Goal: Information Seeking & Learning: Learn about a topic

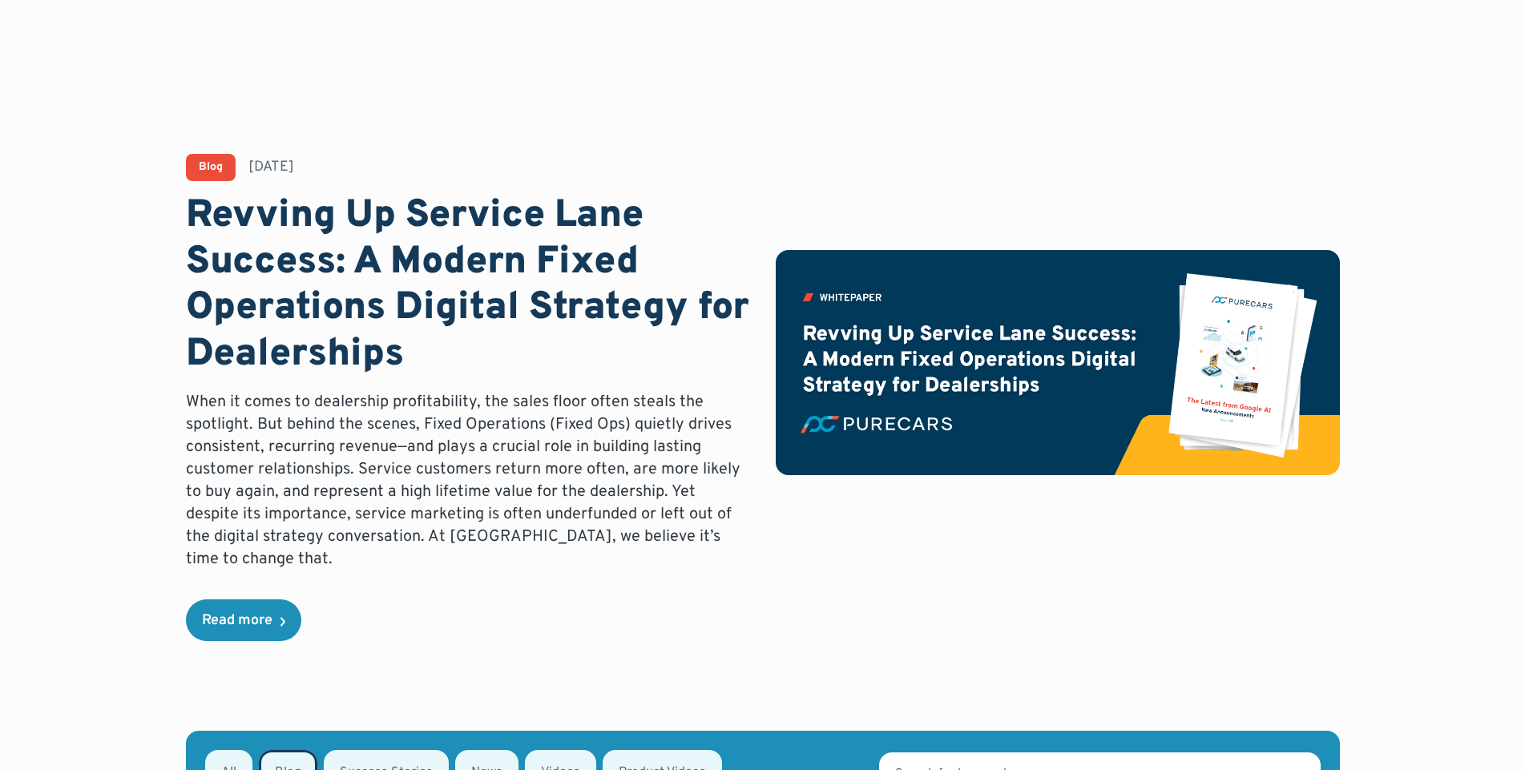
scroll to position [709, 0]
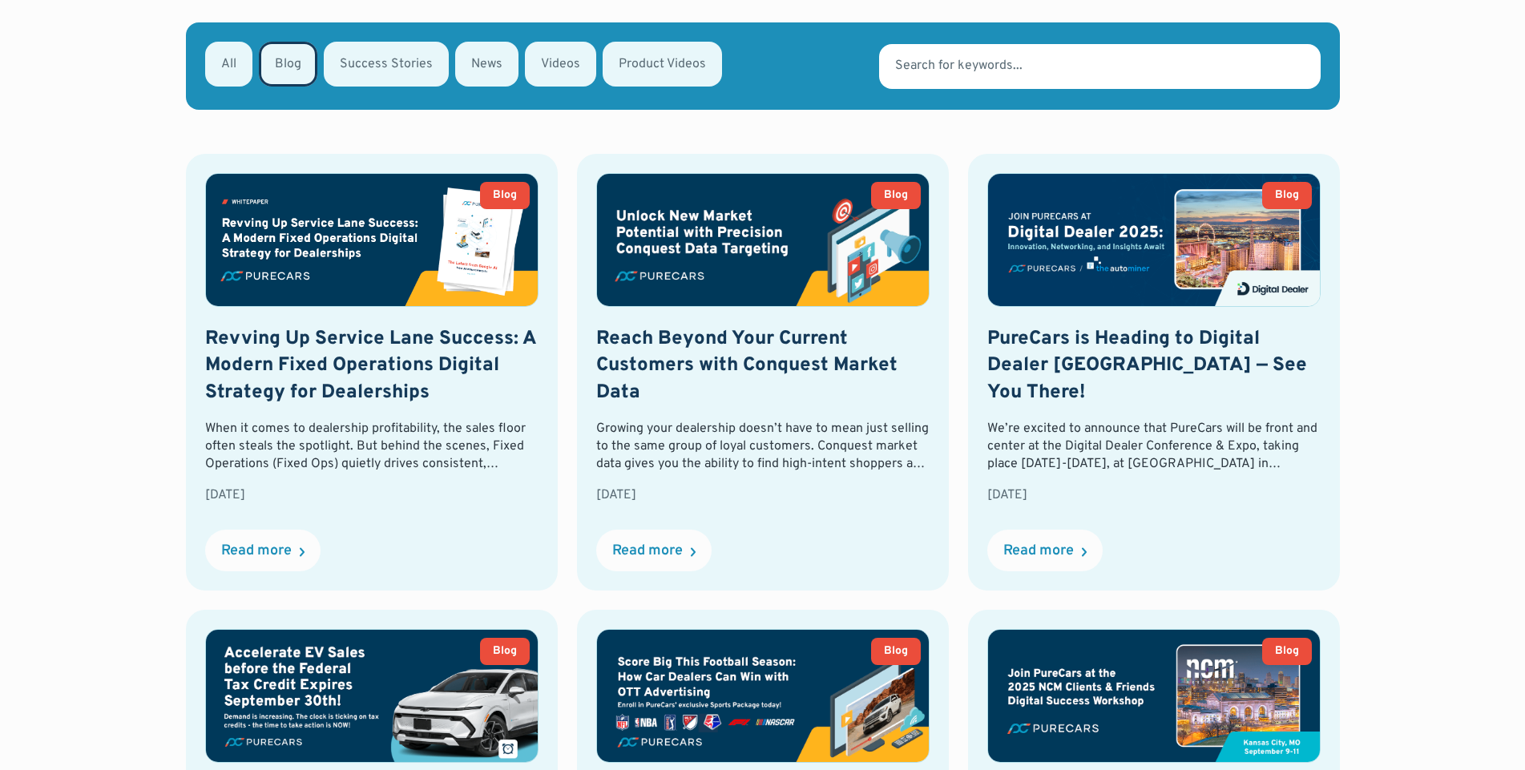
click at [379, 353] on h2 "Revving Up Service Lane Success: A Modern Fixed Operations Digital Strategy for…" at bounding box center [371, 366] width 333 height 81
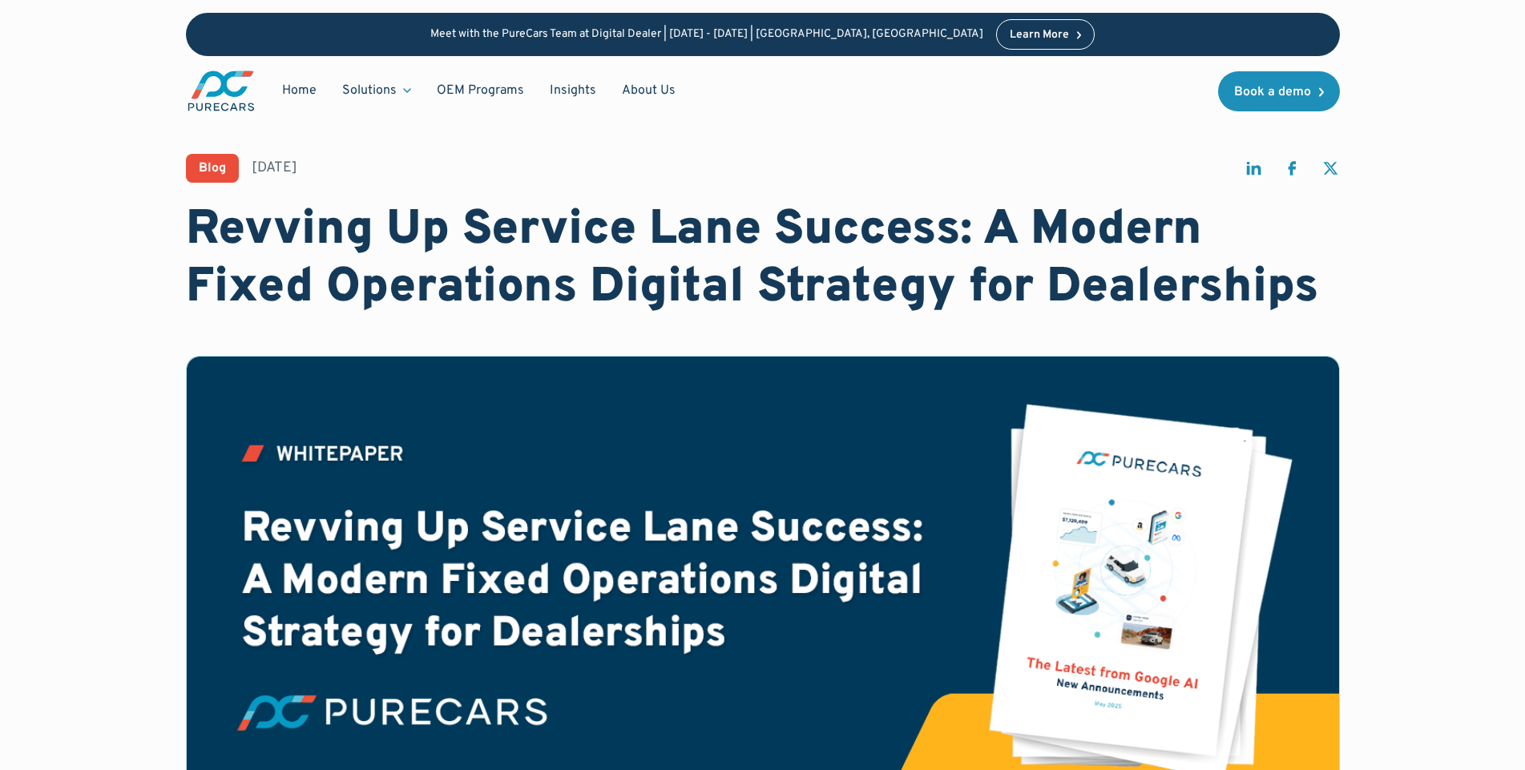
click at [601, 220] on h1 "Revving Up Service Lane Success: A Modern Fixed Operations Digital Strategy for…" at bounding box center [763, 259] width 1154 height 115
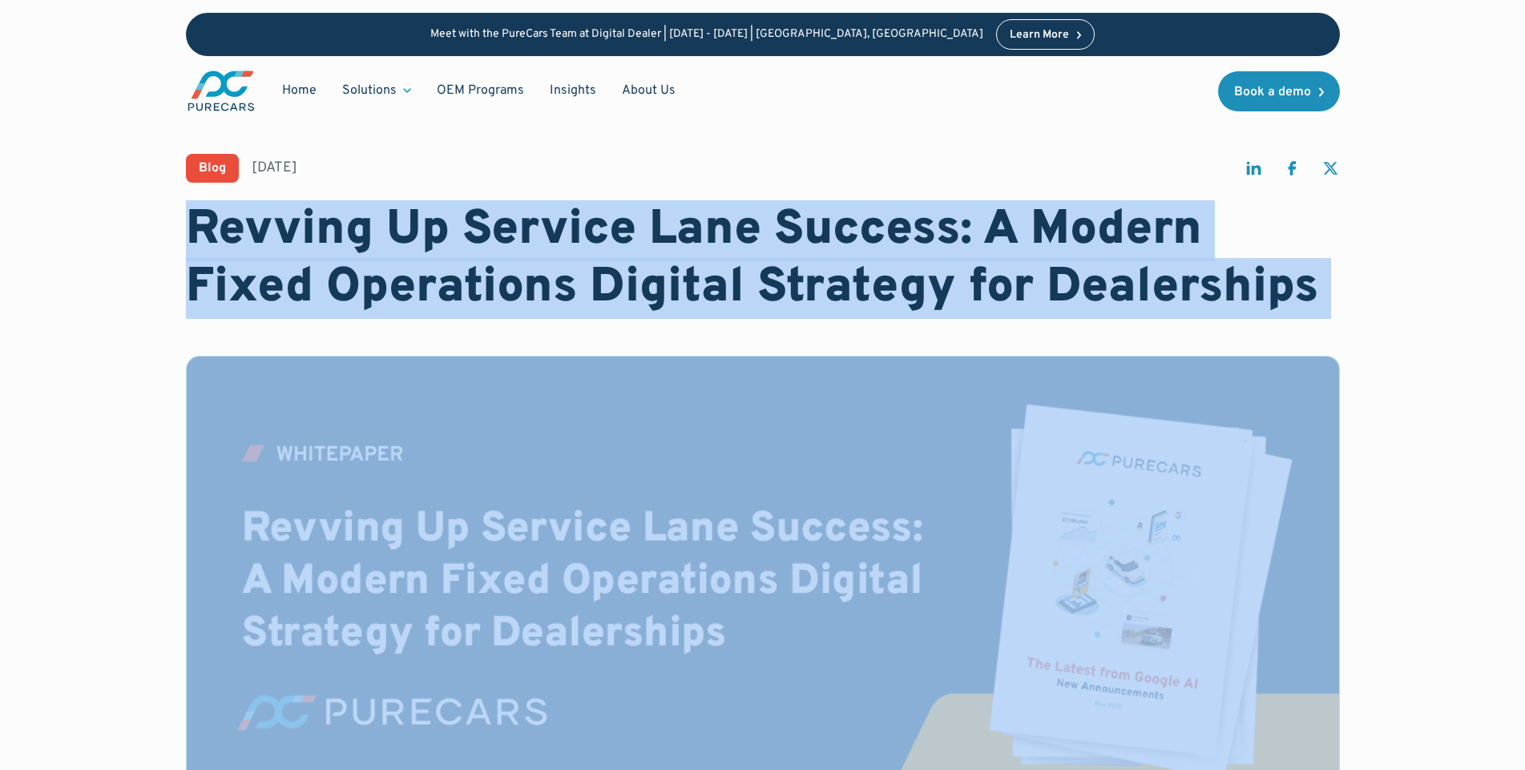
click at [601, 220] on h1 "Revving Up Service Lane Success: A Modern Fixed Operations Digital Strategy for…" at bounding box center [763, 259] width 1154 height 115
copy h1 "Revving Up Service Lane Success: A Modern Fixed Operations Digital Strategy for…"
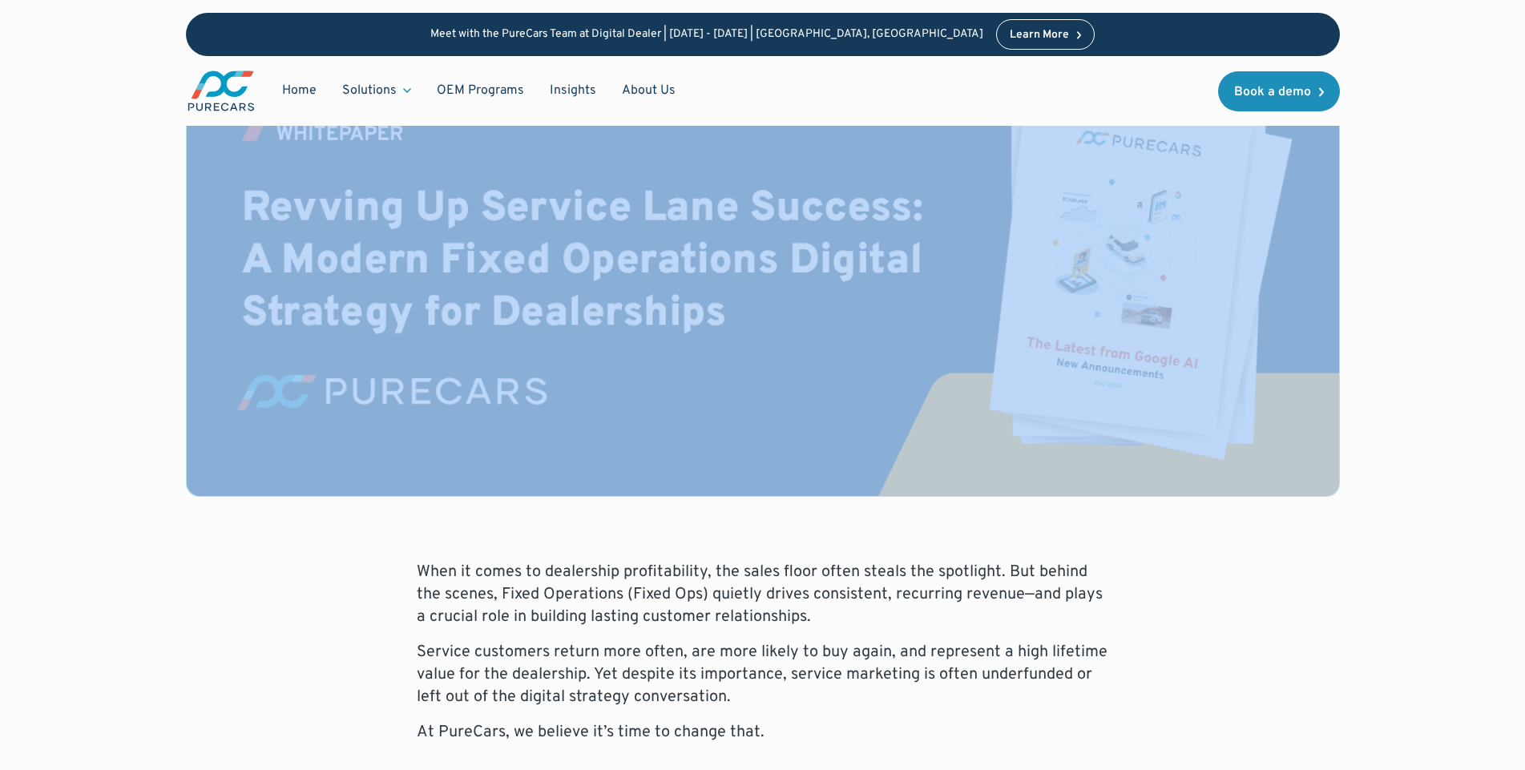
copy h1 "Revving Up Service Lane Success: A Modern Fixed Operations Digital Strategy for…"
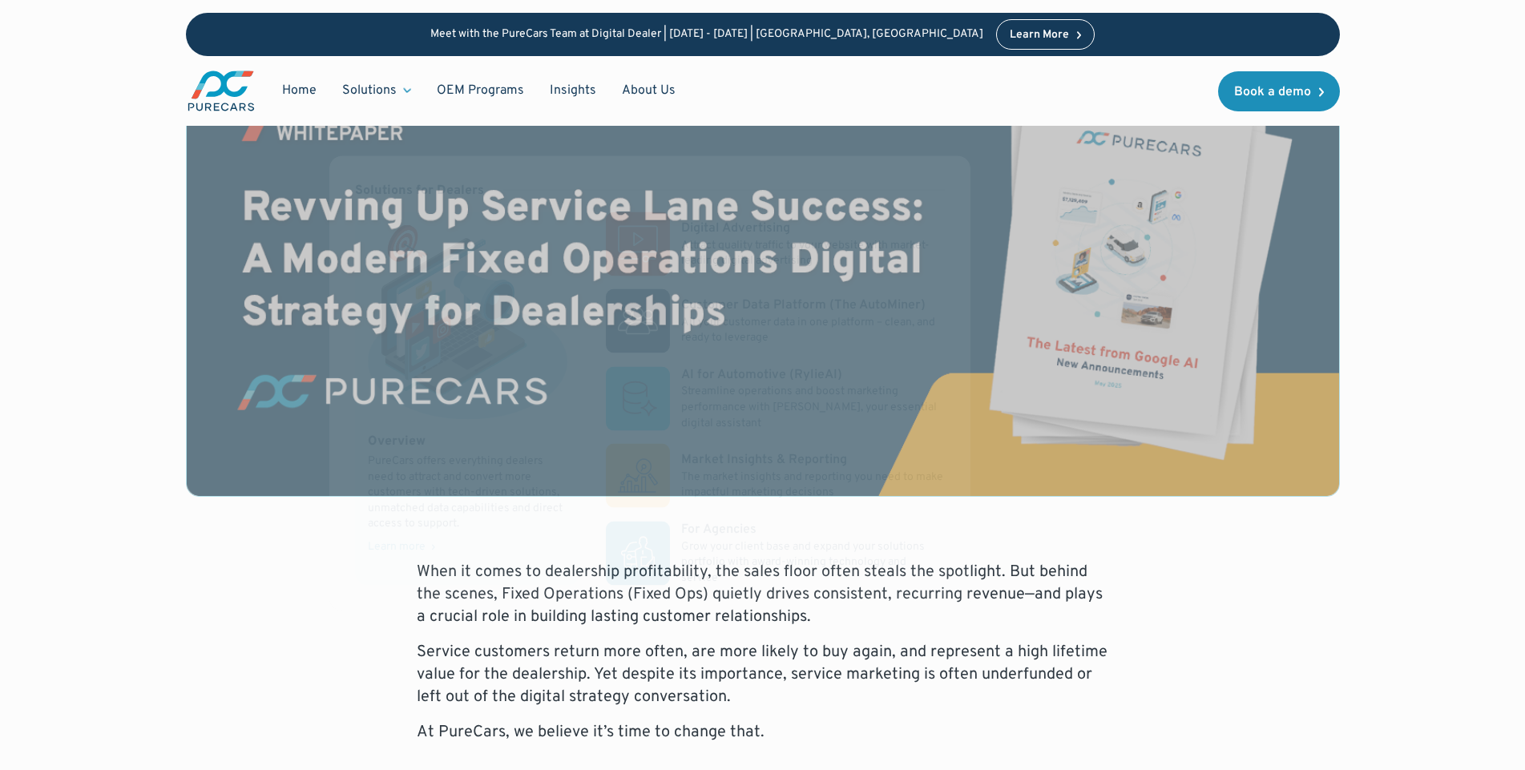
scroll to position [561, 0]
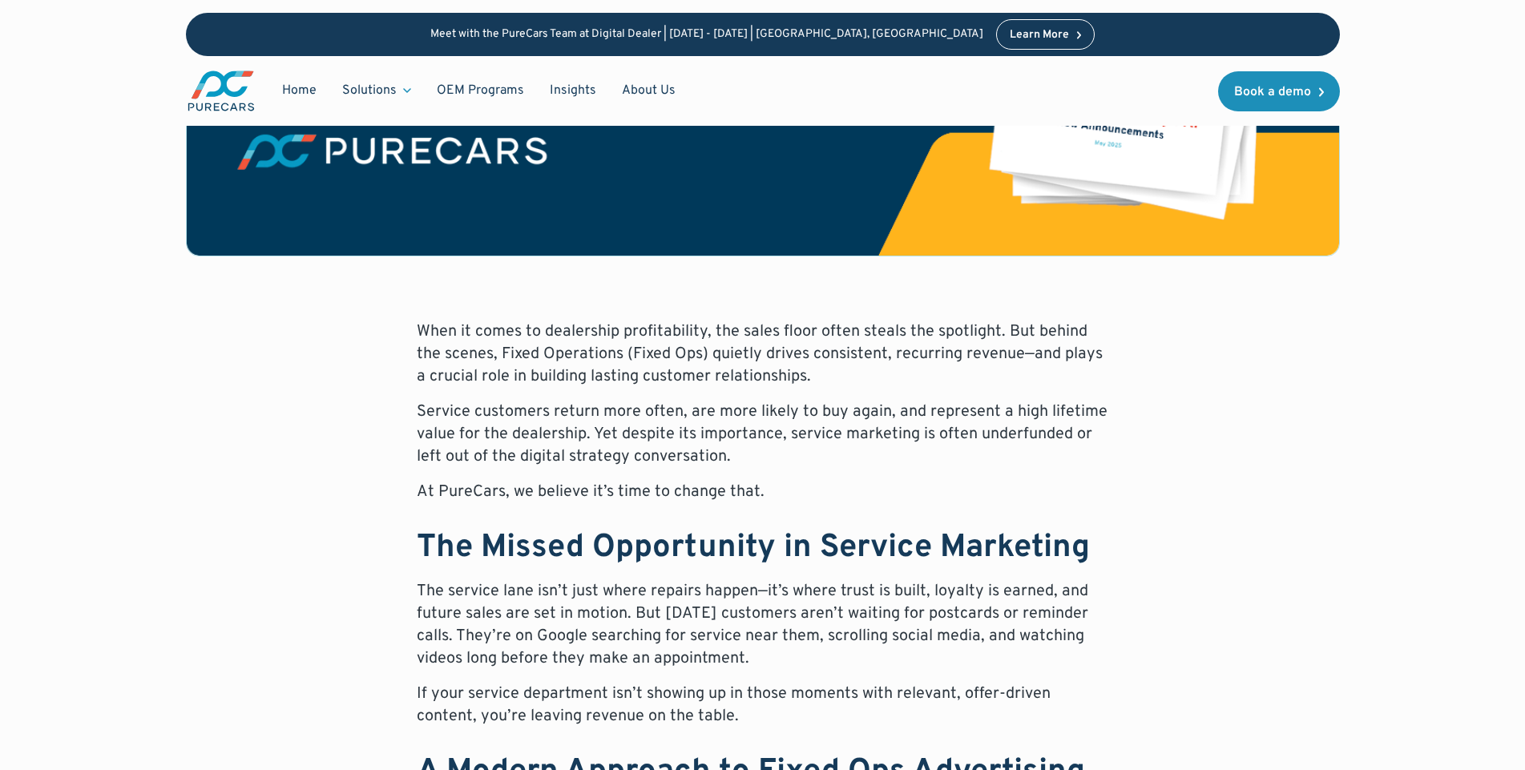
click at [606, 369] on p "When it comes to dealership profitability, the sales floor often steals the spo…" at bounding box center [763, 354] width 692 height 67
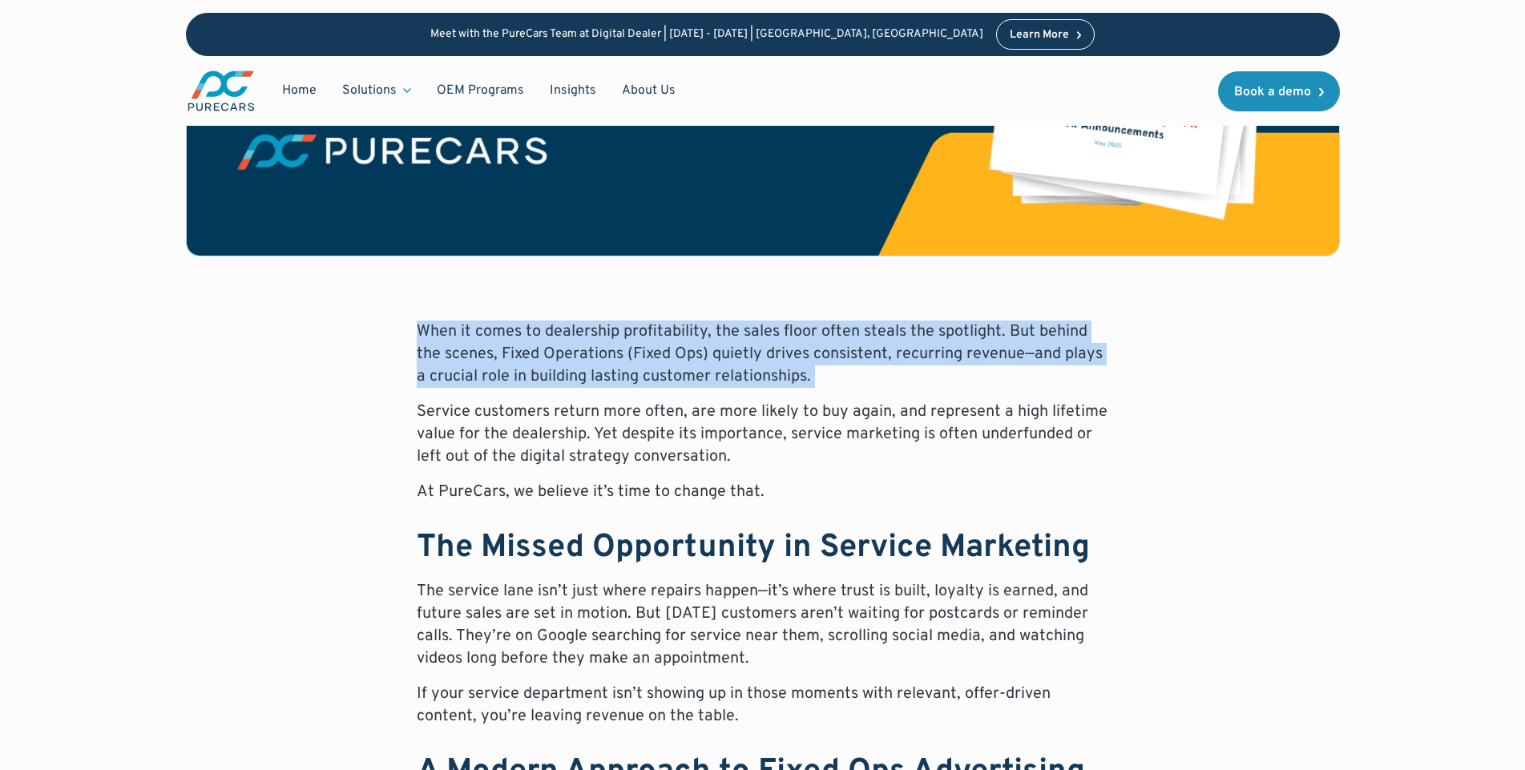
click at [606, 369] on p "When it comes to dealership profitability, the sales floor often steals the spo…" at bounding box center [763, 354] width 692 height 67
copy p "When it comes to dealership profitability, the sales floor often steals the spo…"
